Goal: Task Accomplishment & Management: Use online tool/utility

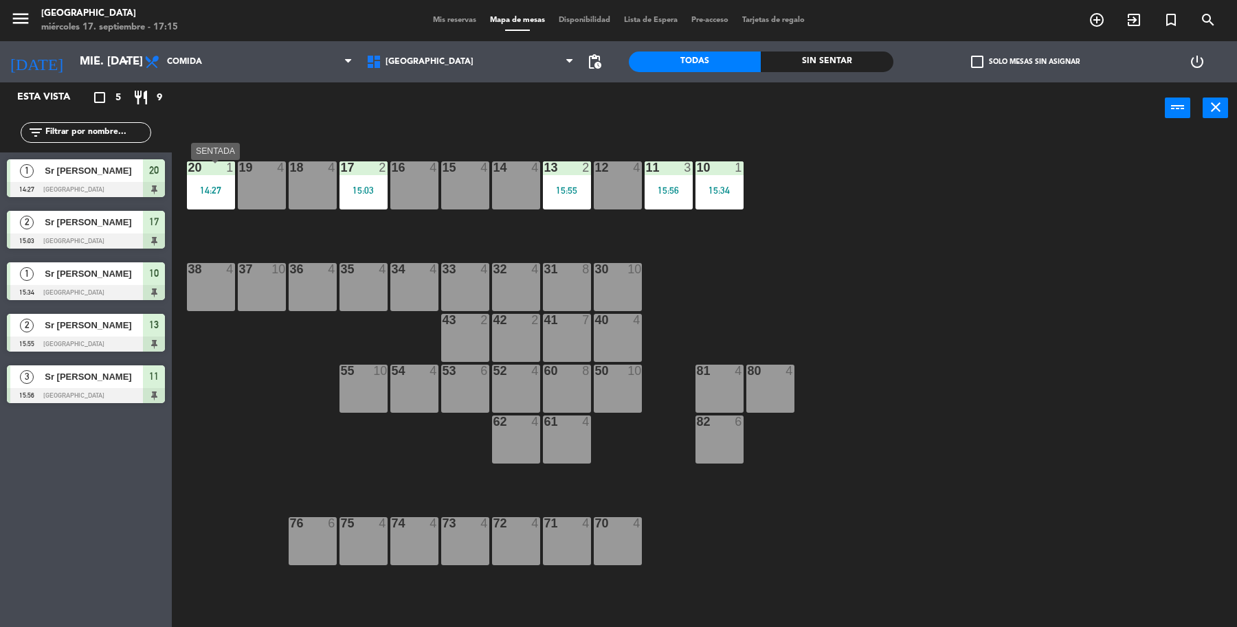
click at [229, 176] on div "20 1 14:27" at bounding box center [211, 185] width 48 height 48
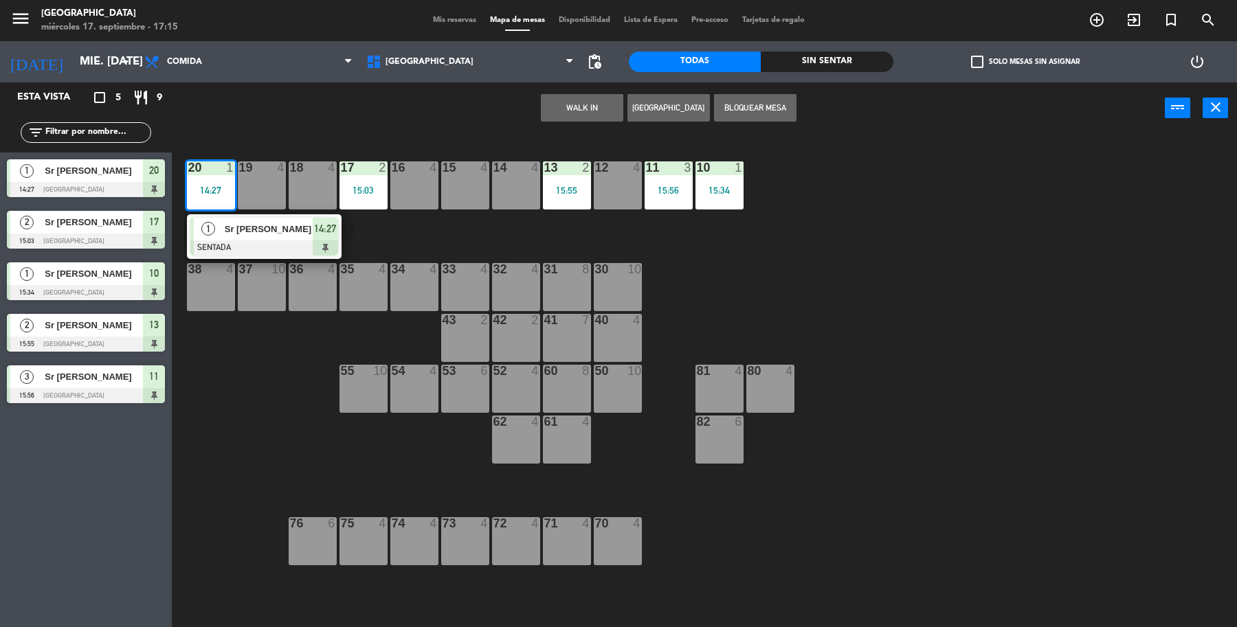
click at [234, 227] on div "1 Sr [PERSON_NAME] SENTADA 14:27" at bounding box center [264, 236] width 175 height 45
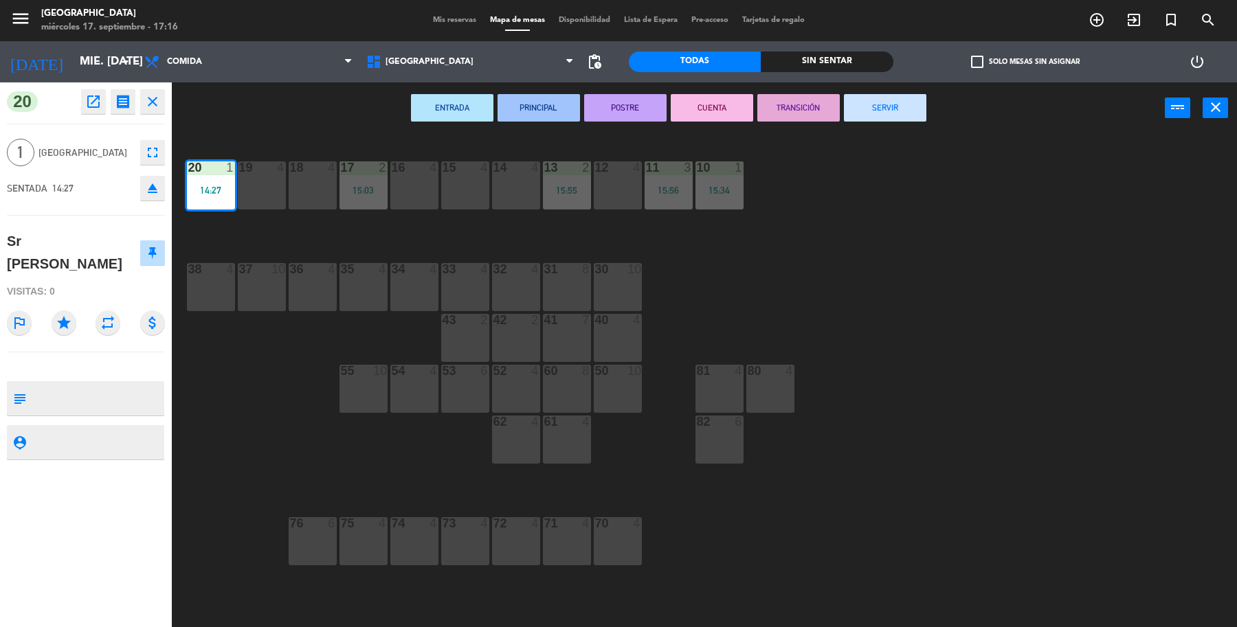
click at [879, 113] on button "SERVIR" at bounding box center [885, 107] width 82 height 27
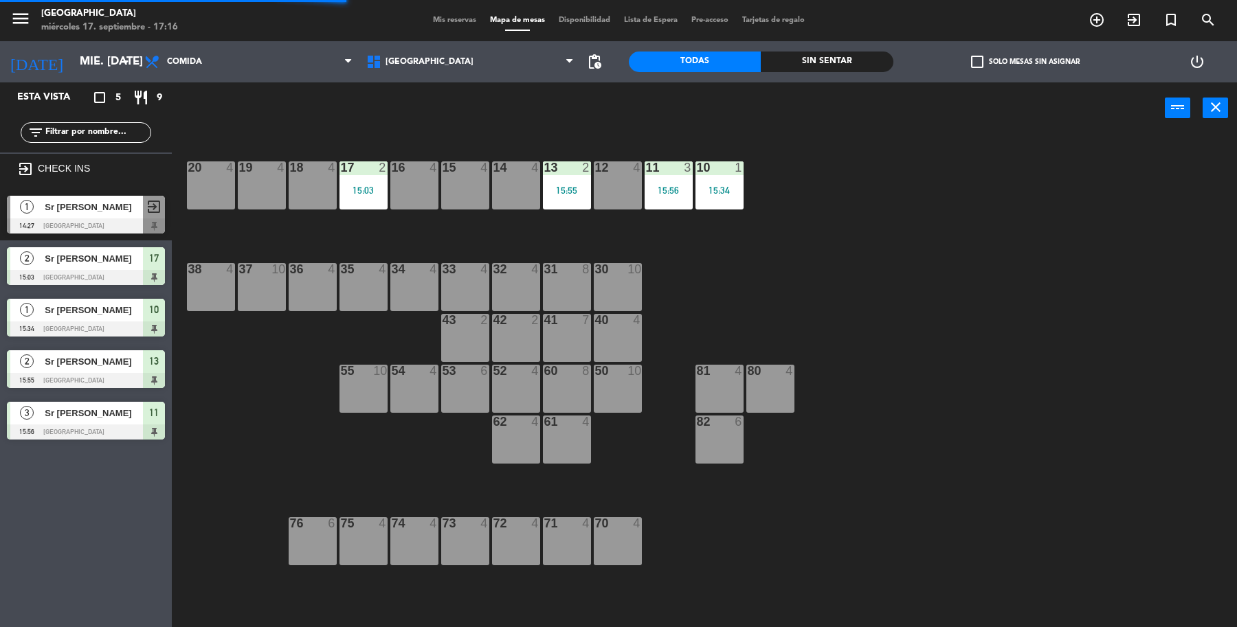
drag, startPoint x: 386, startPoint y: 196, endPoint x: 403, endPoint y: 210, distance: 22.4
click at [390, 192] on div "19 4 18 4 17 2 15:03 16 4 15 4 14 4 13 2 15:55 12 4 11 3 15:56 10 1 15:34 20 4 …" at bounding box center [710, 383] width 1053 height 493
drag, startPoint x: 324, startPoint y: 186, endPoint x: 344, endPoint y: 194, distance: 21.3
click at [330, 186] on div "18 4" at bounding box center [313, 185] width 48 height 48
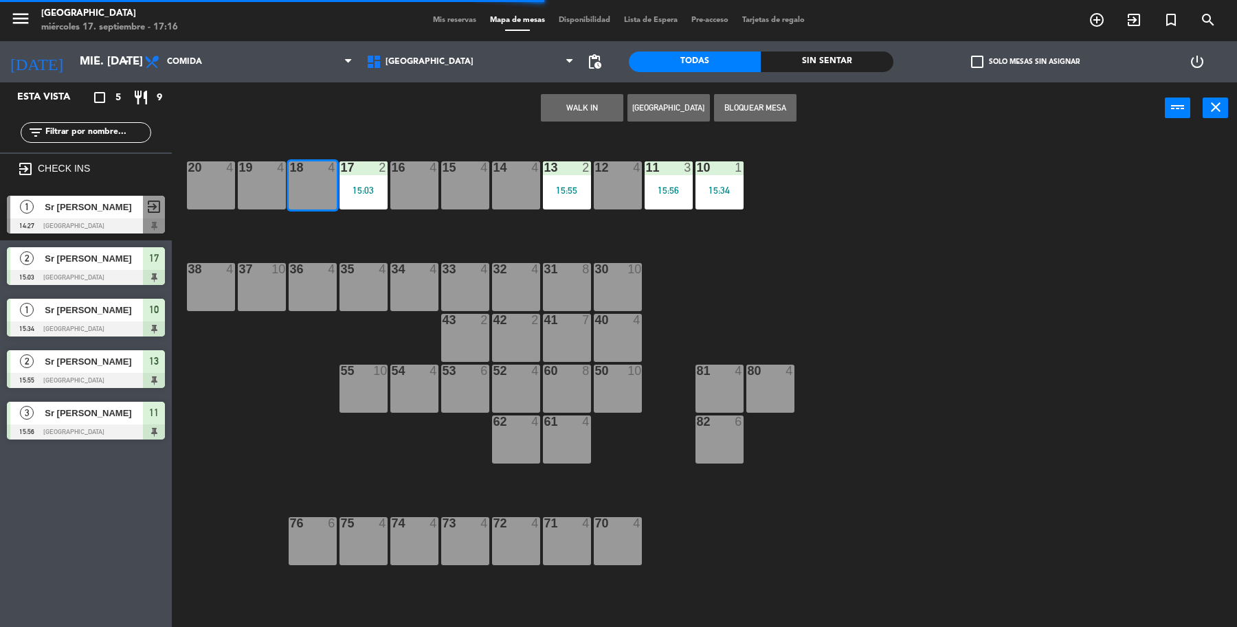
click at [344, 194] on div "15:03" at bounding box center [363, 191] width 48 height 10
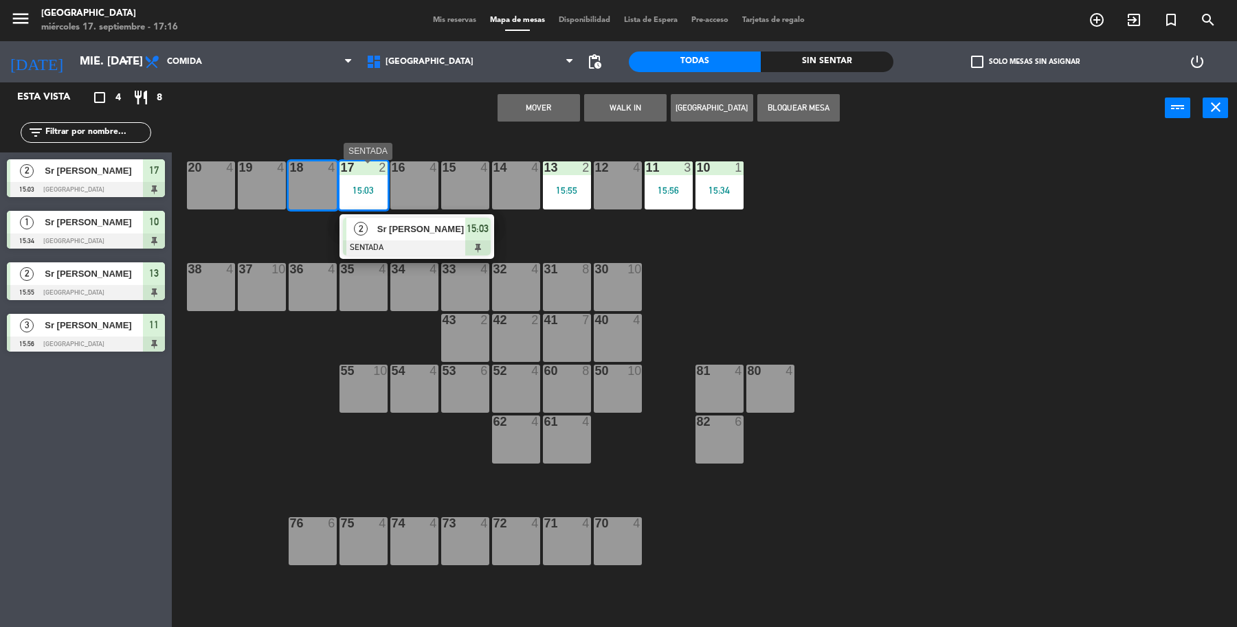
drag, startPoint x: 414, startPoint y: 243, endPoint x: 475, endPoint y: 227, distance: 63.8
click at [421, 238] on div "2 Sr [PERSON_NAME] 15:03" at bounding box center [416, 236] width 175 height 45
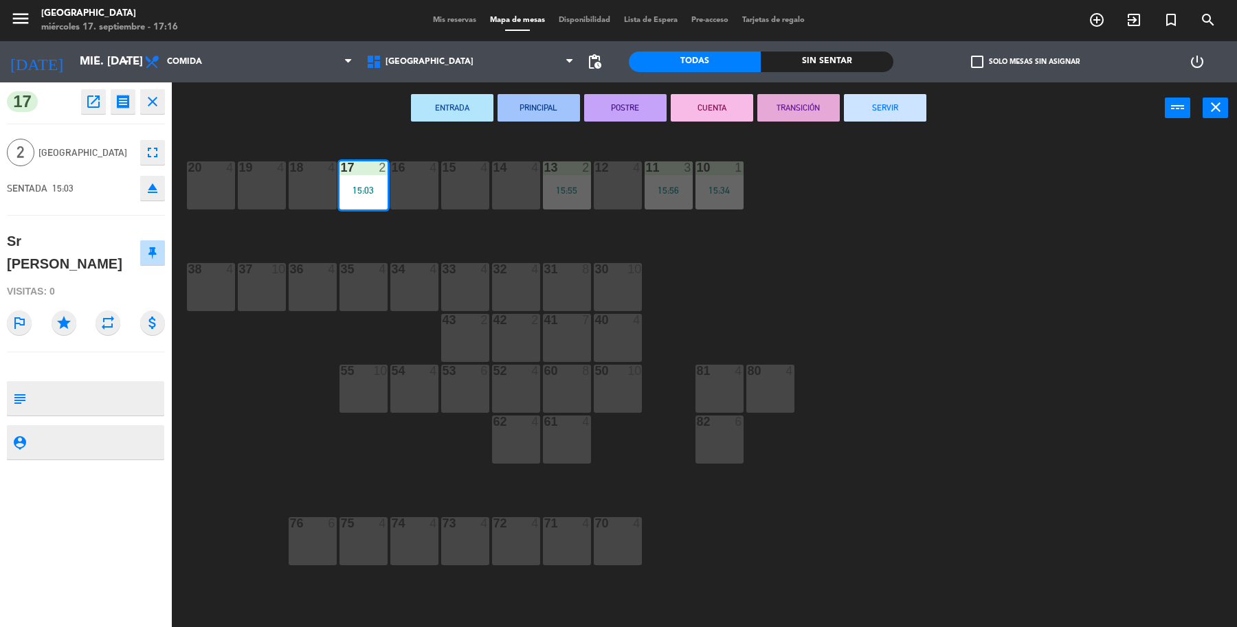
click at [879, 117] on button "SERVIR" at bounding box center [885, 107] width 82 height 27
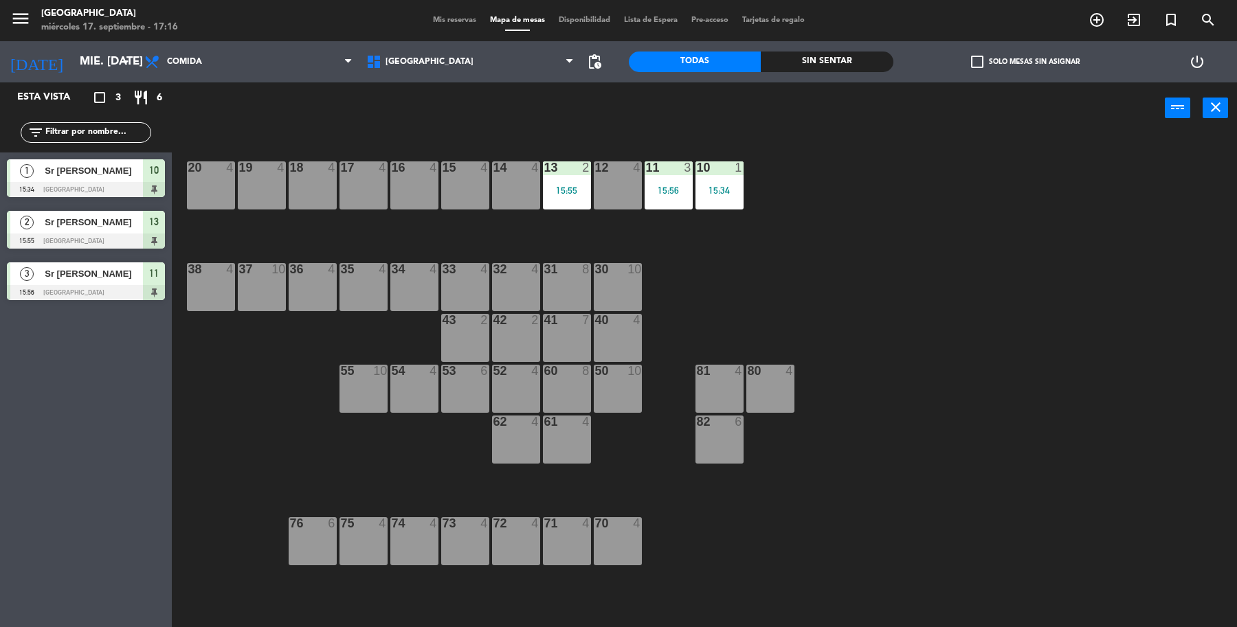
click at [723, 214] on div "19 4 18 4 17 4 16 4 15 4 14 4 13 2 15:55 12 4 11 3 15:56 10 1 15:34 20 4 37 10 …" at bounding box center [710, 383] width 1053 height 493
click at [729, 197] on div "10 1 15:34" at bounding box center [719, 185] width 48 height 48
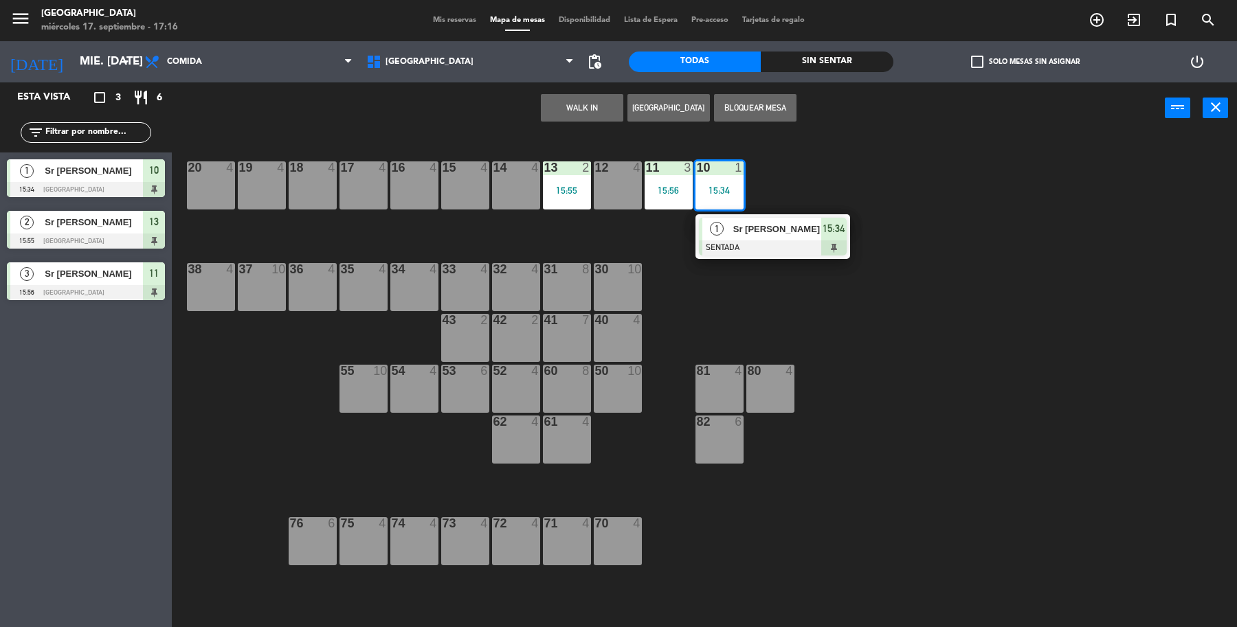
drag, startPoint x: 733, startPoint y: 207, endPoint x: 784, endPoint y: 186, distance: 55.1
click at [740, 223] on div "1 Sr [PERSON_NAME] SENTADA 15:34" at bounding box center [772, 236] width 175 height 45
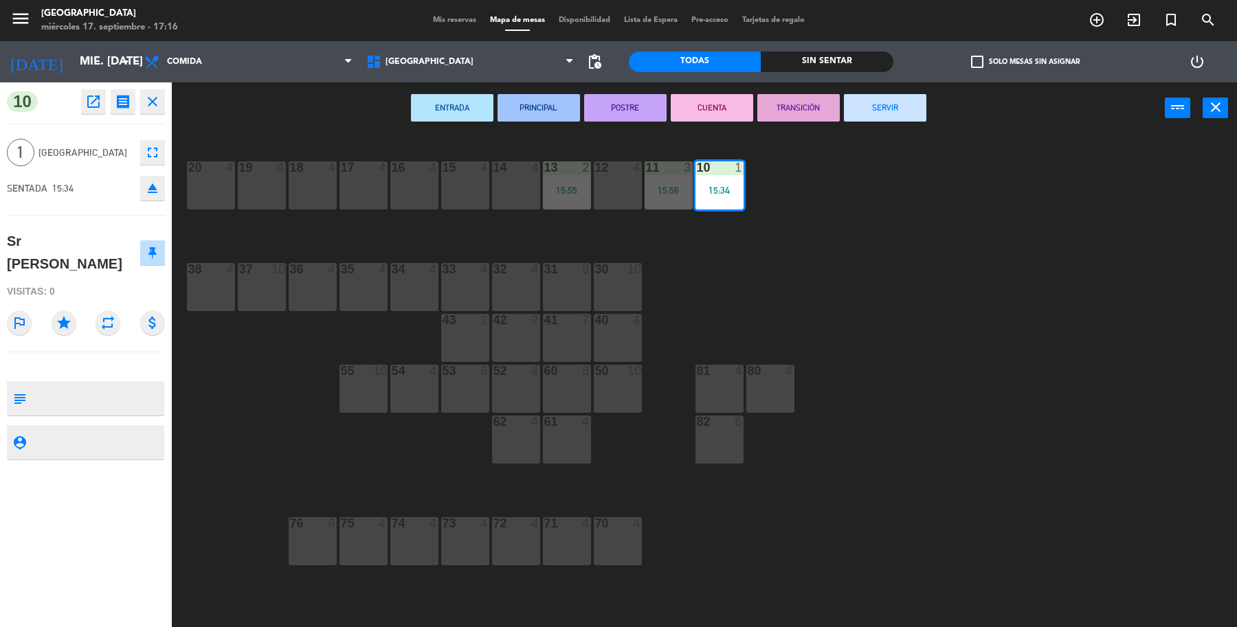
drag, startPoint x: 910, startPoint y: 91, endPoint x: 890, endPoint y: 104, distance: 24.4
click at [879, 104] on div "ENTRADA PRINCIPAL POSTRE CUENTA TRANSICIÓN SERVIR power_input close" at bounding box center [668, 108] width 993 height 52
click at [879, 105] on button "SERVIR" at bounding box center [885, 107] width 82 height 27
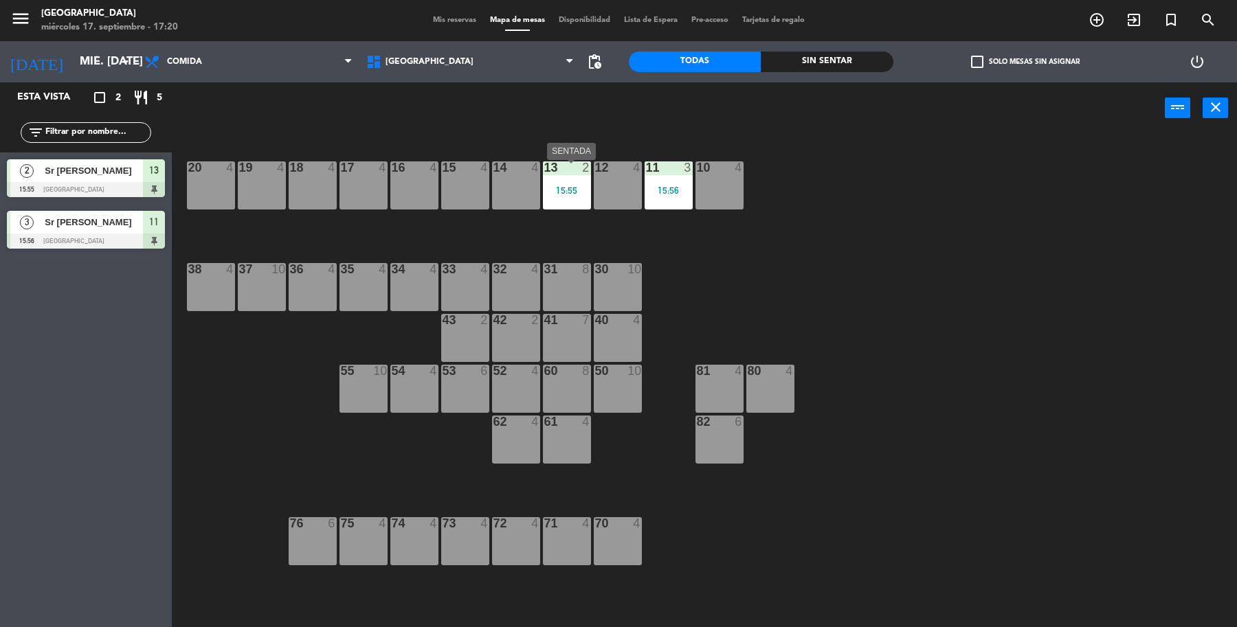
click at [584, 204] on div "13 2 15:55" at bounding box center [567, 185] width 48 height 48
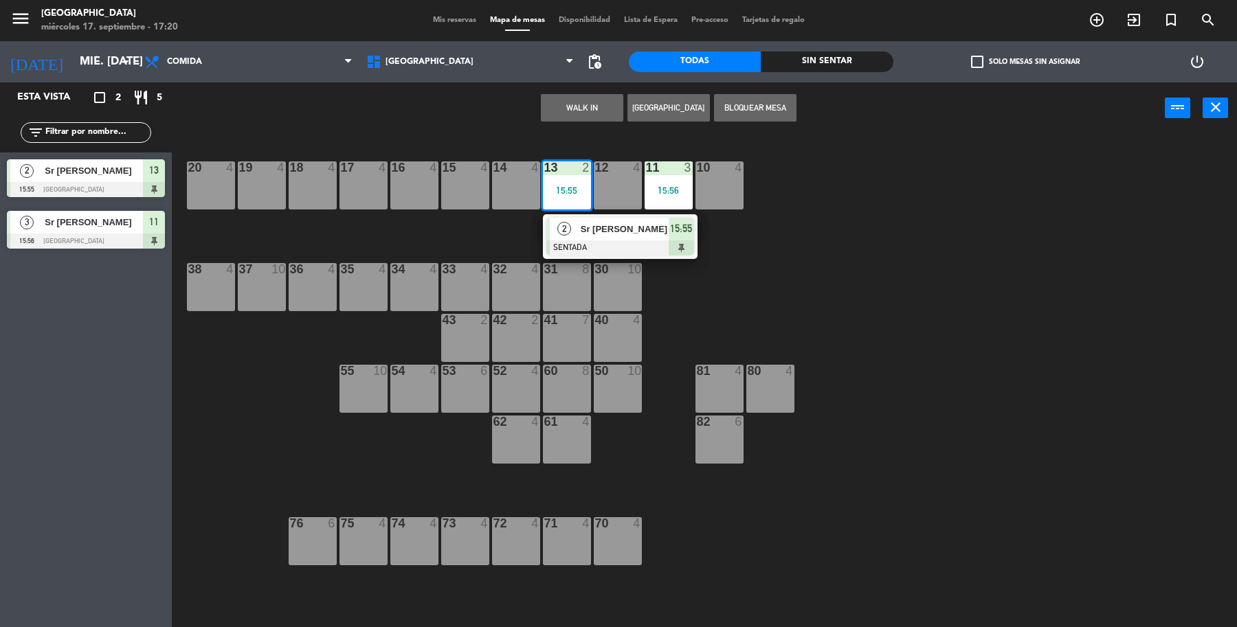
click at [594, 222] on span "Sr [PERSON_NAME]" at bounding box center [625, 229] width 88 height 14
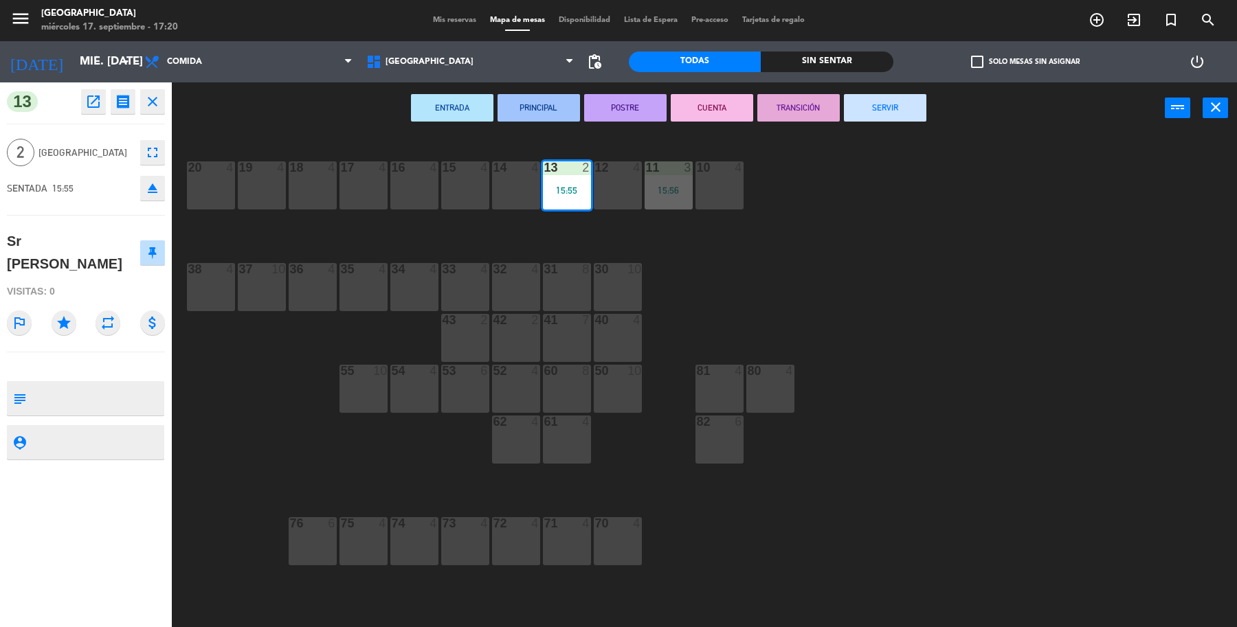
click at [879, 111] on button "SERVIR" at bounding box center [885, 107] width 82 height 27
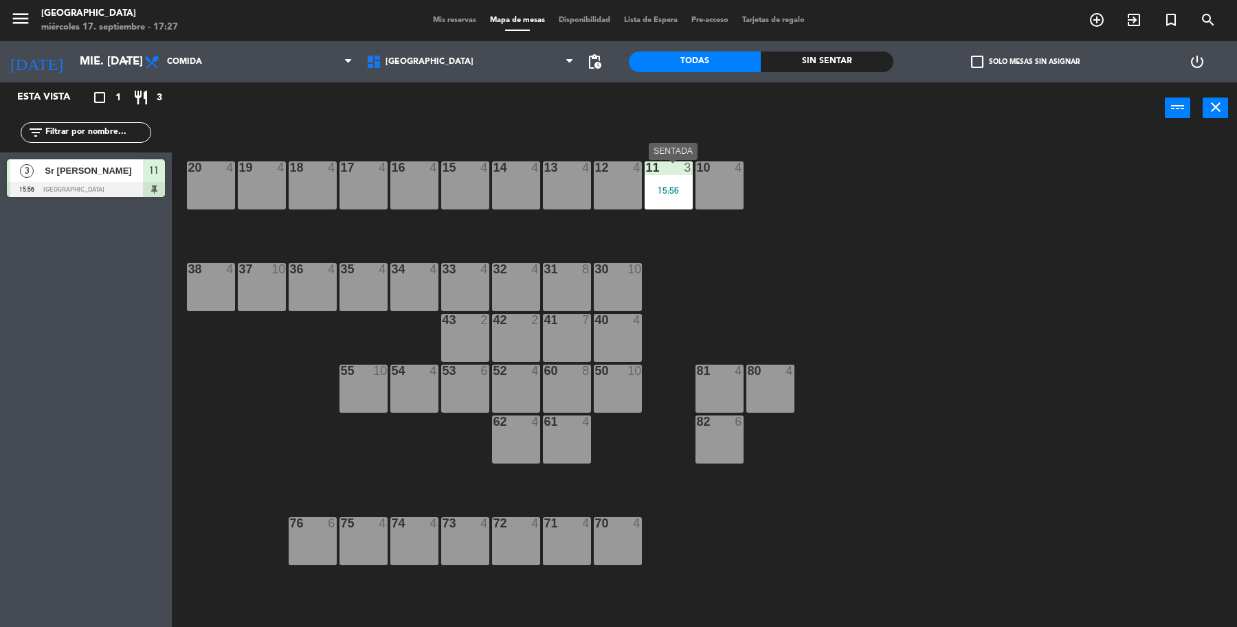
click at [646, 196] on div "11 3 15:56" at bounding box center [669, 185] width 48 height 48
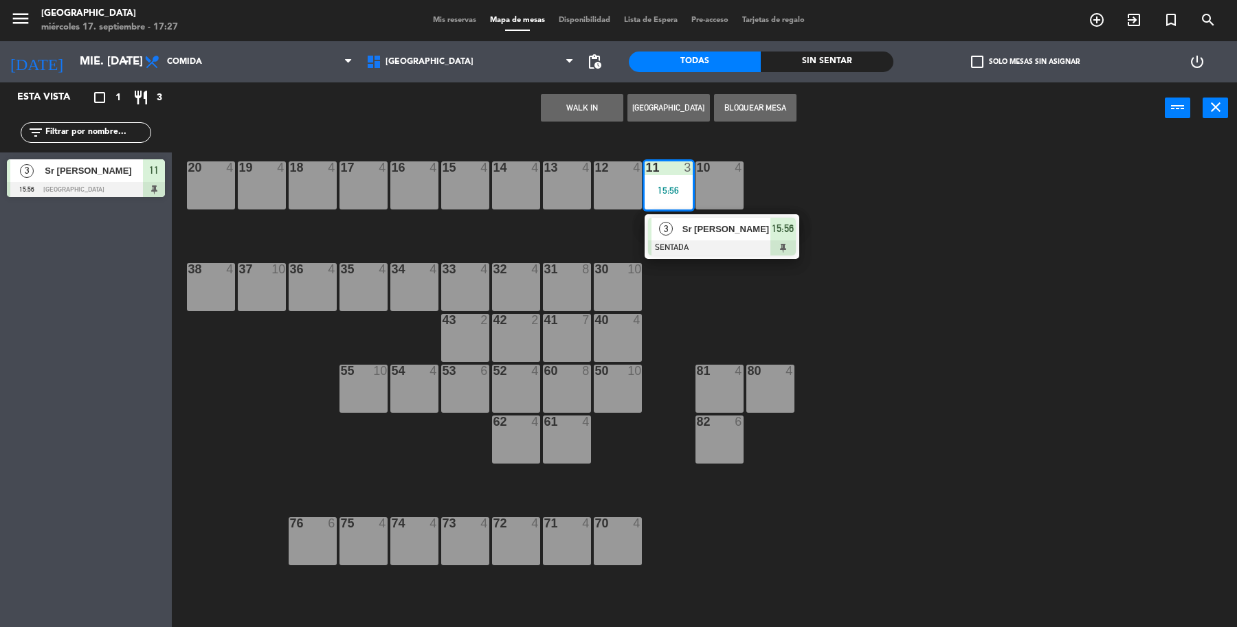
click at [660, 242] on div at bounding box center [722, 247] width 148 height 15
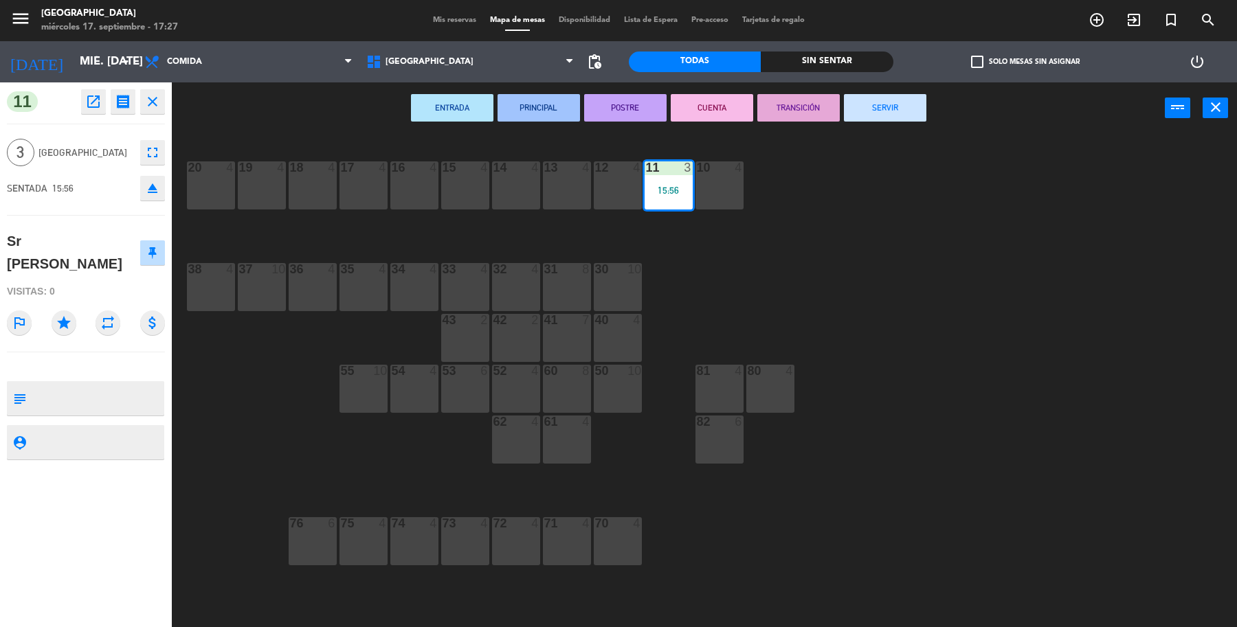
click at [879, 120] on button "SERVIR" at bounding box center [885, 107] width 82 height 27
